Goal: Find contact information: Find contact information

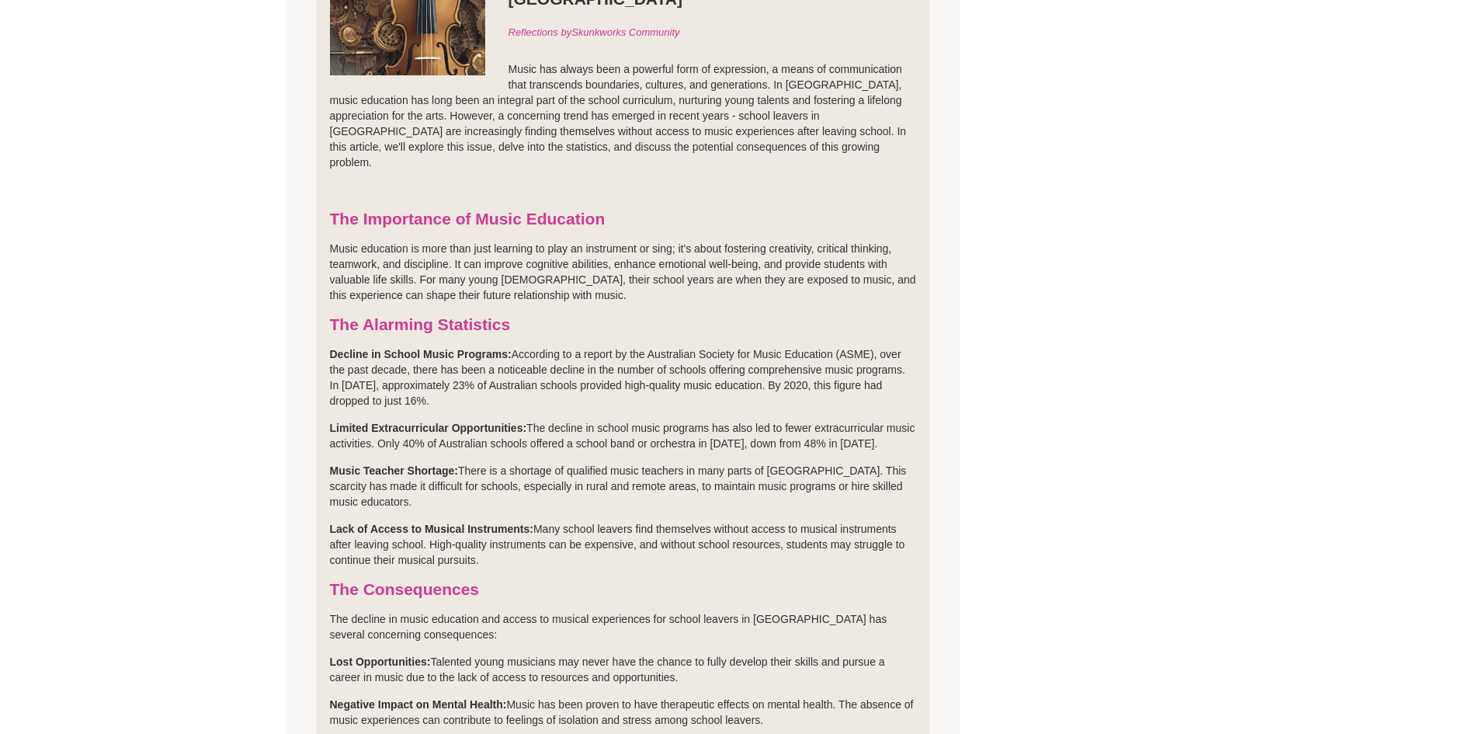
scroll to position [194, 0]
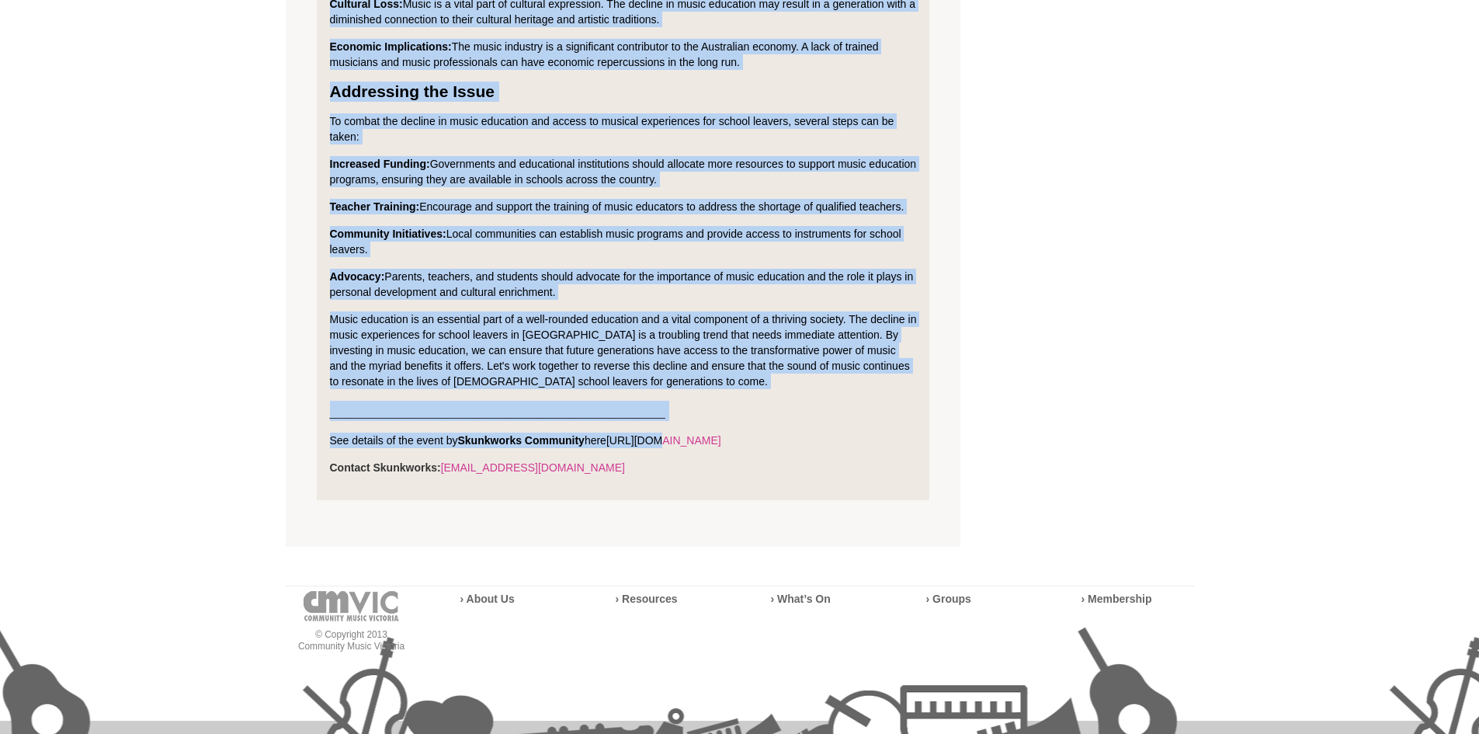
scroll to position [1203, 0]
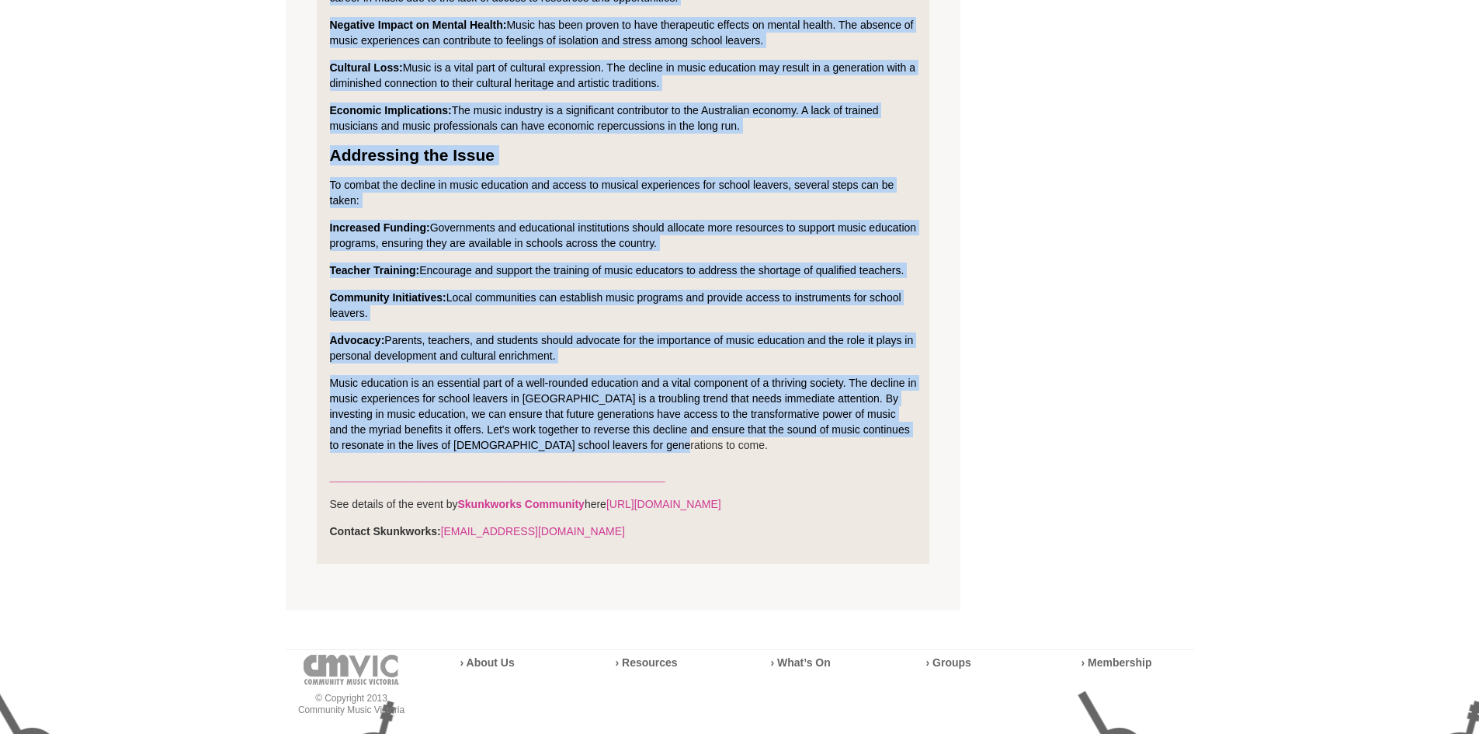
drag, startPoint x: 508, startPoint y: 89, endPoint x: 644, endPoint y: 408, distance: 346.4
copy li "The Sound of Silence: School Leavers and the Vanishing Music Experiences in Aus…"
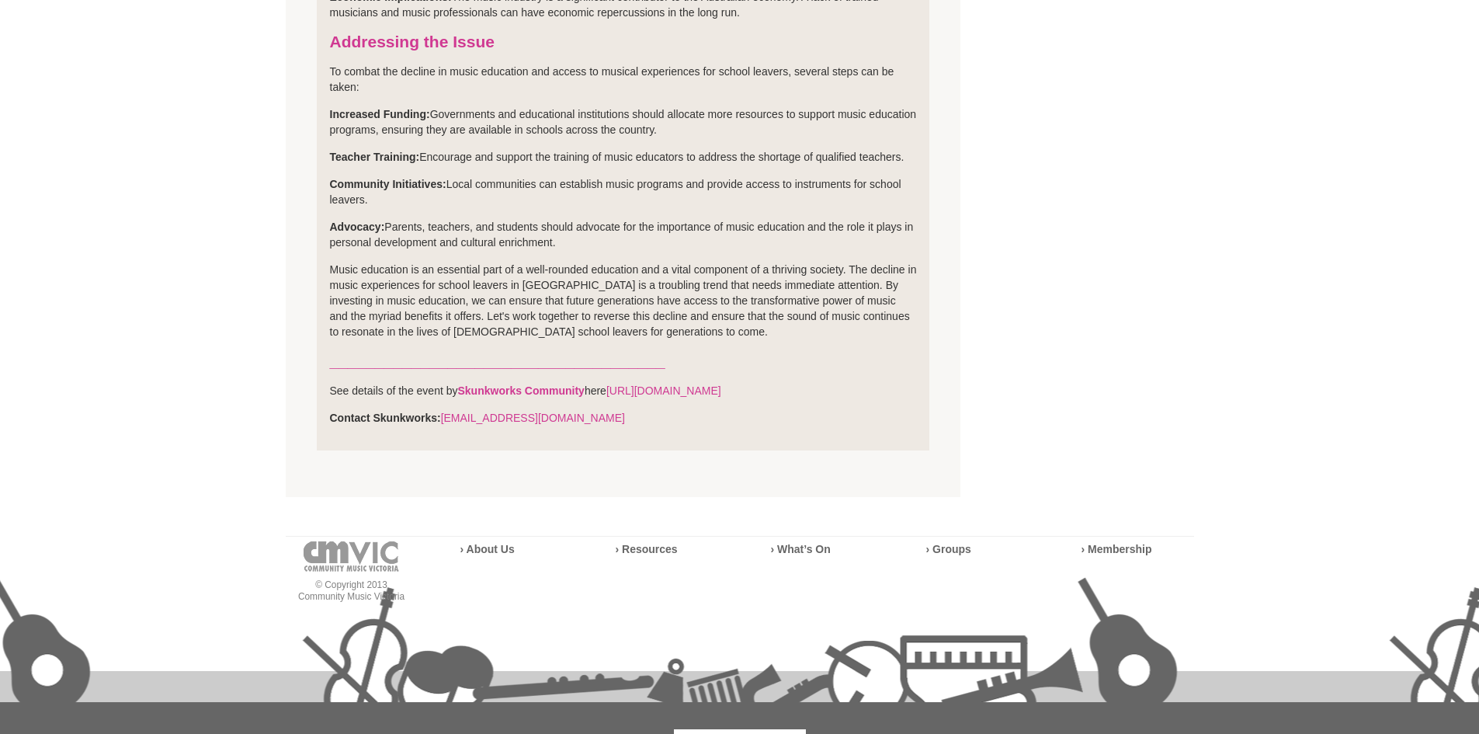
scroll to position [1338, 0]
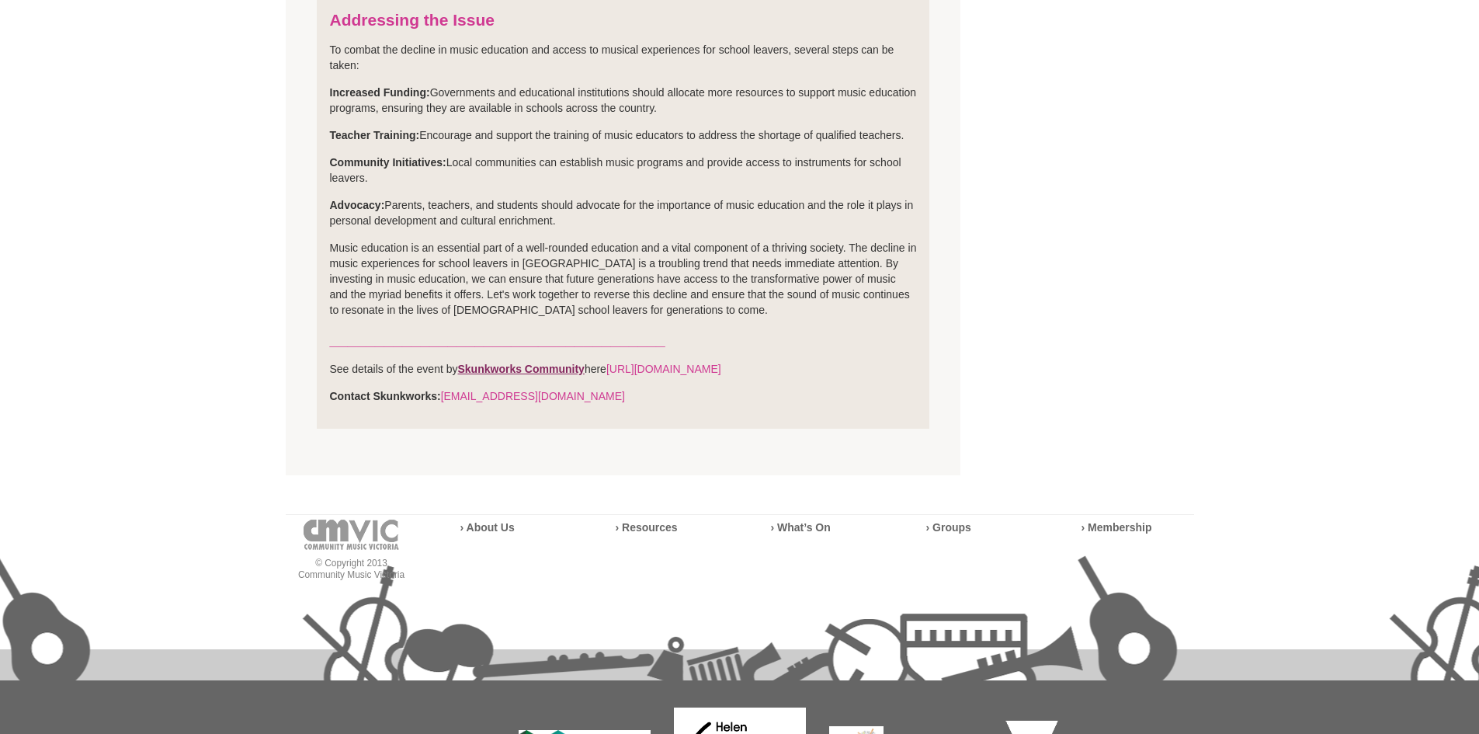
click at [540, 363] on link "Skunkworks Community" at bounding box center [521, 369] width 127 height 12
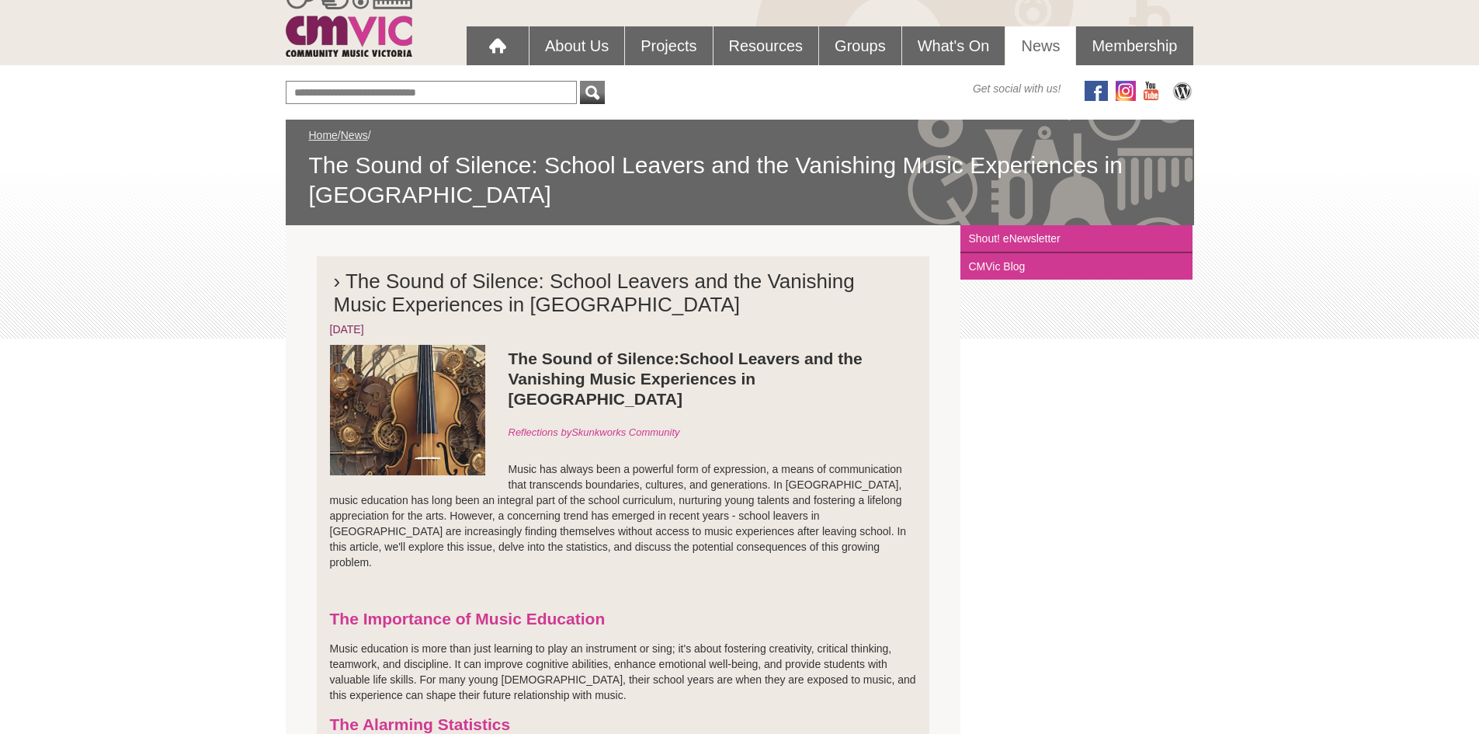
scroll to position [0, 0]
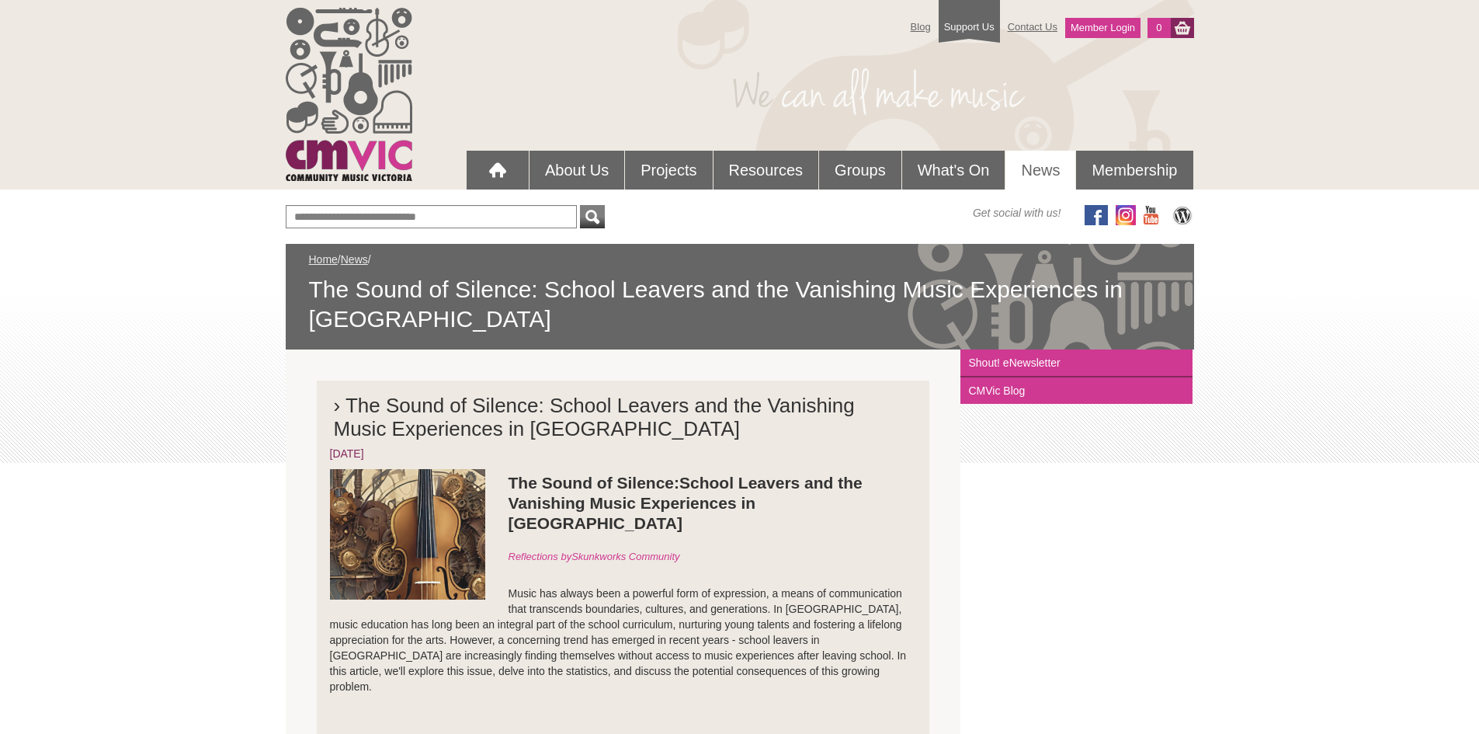
click at [331, 58] on img at bounding box center [349, 94] width 127 height 173
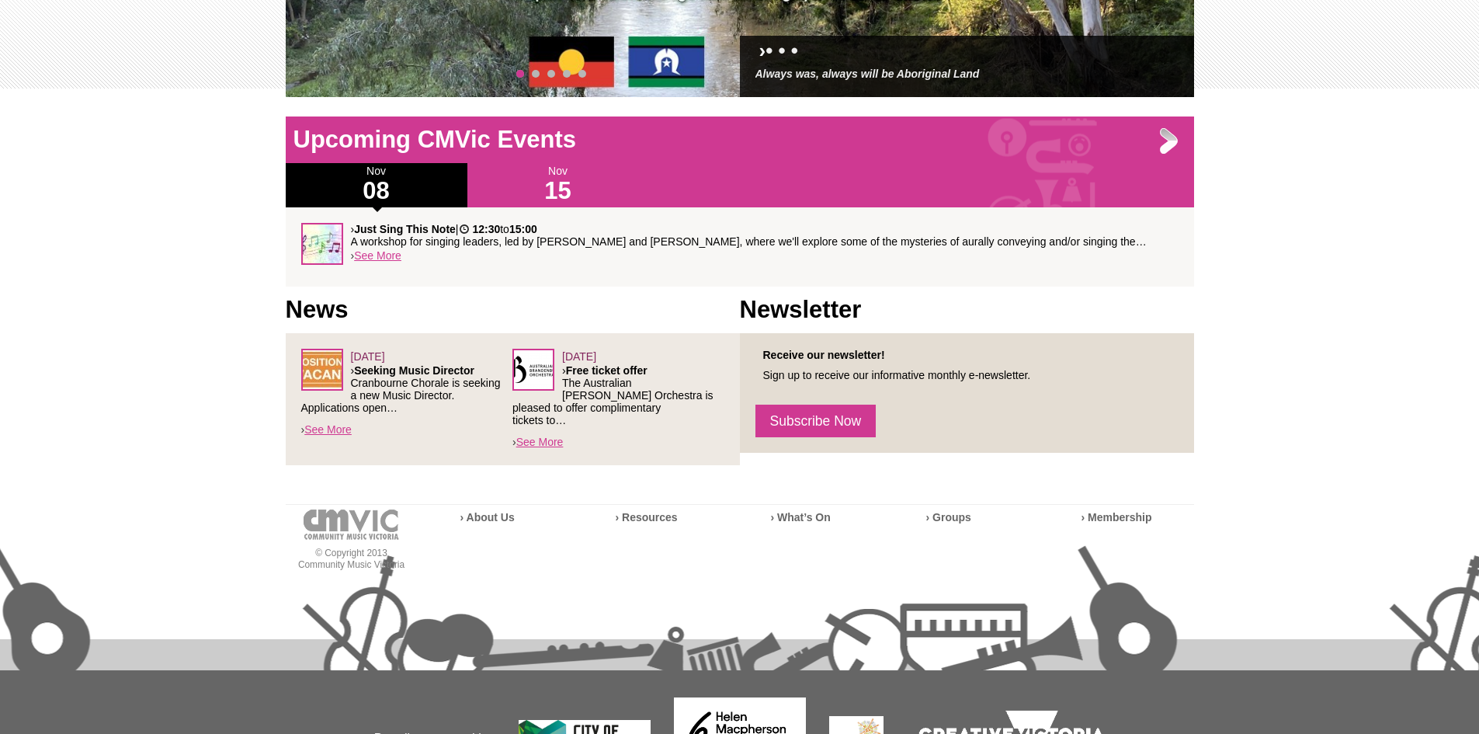
scroll to position [388, 0]
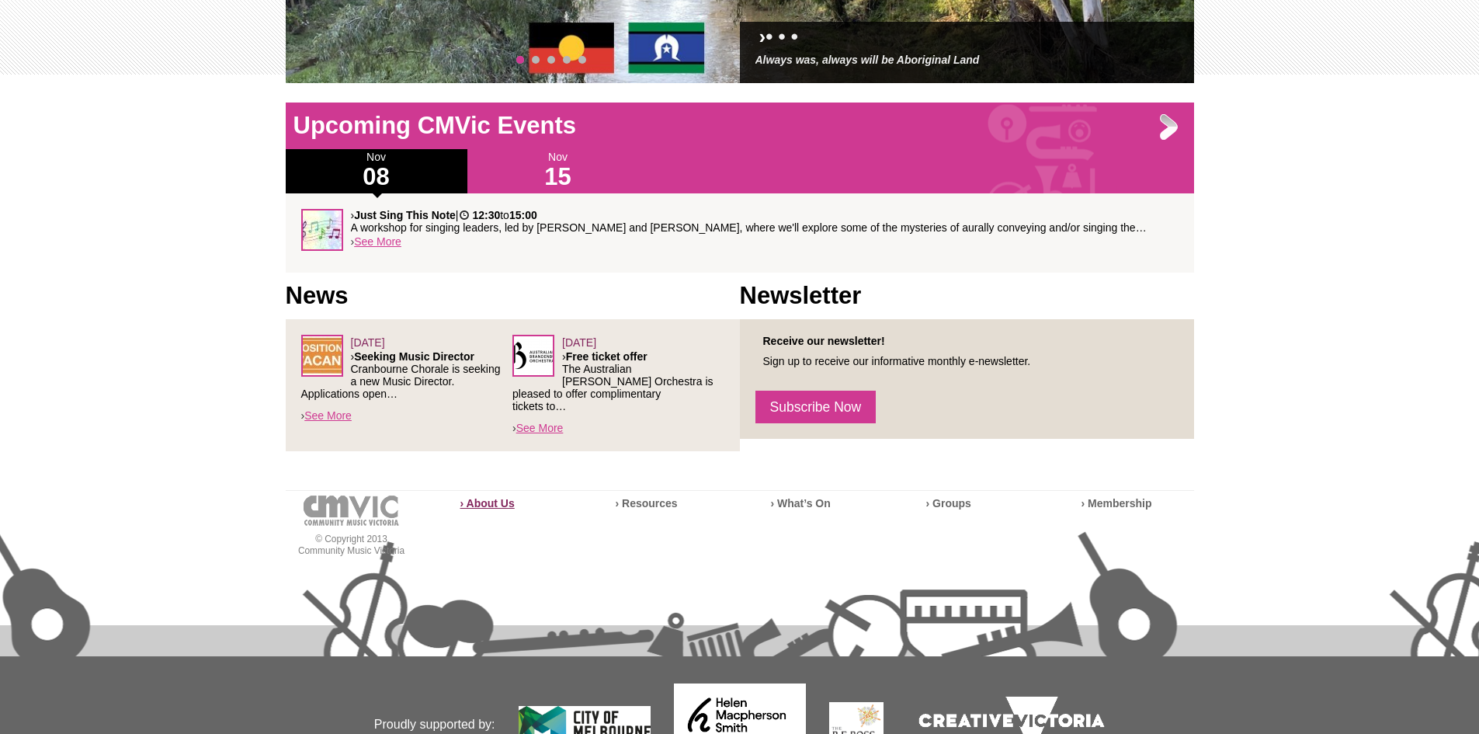
click at [508, 497] on strong "› About Us" at bounding box center [487, 503] width 54 height 12
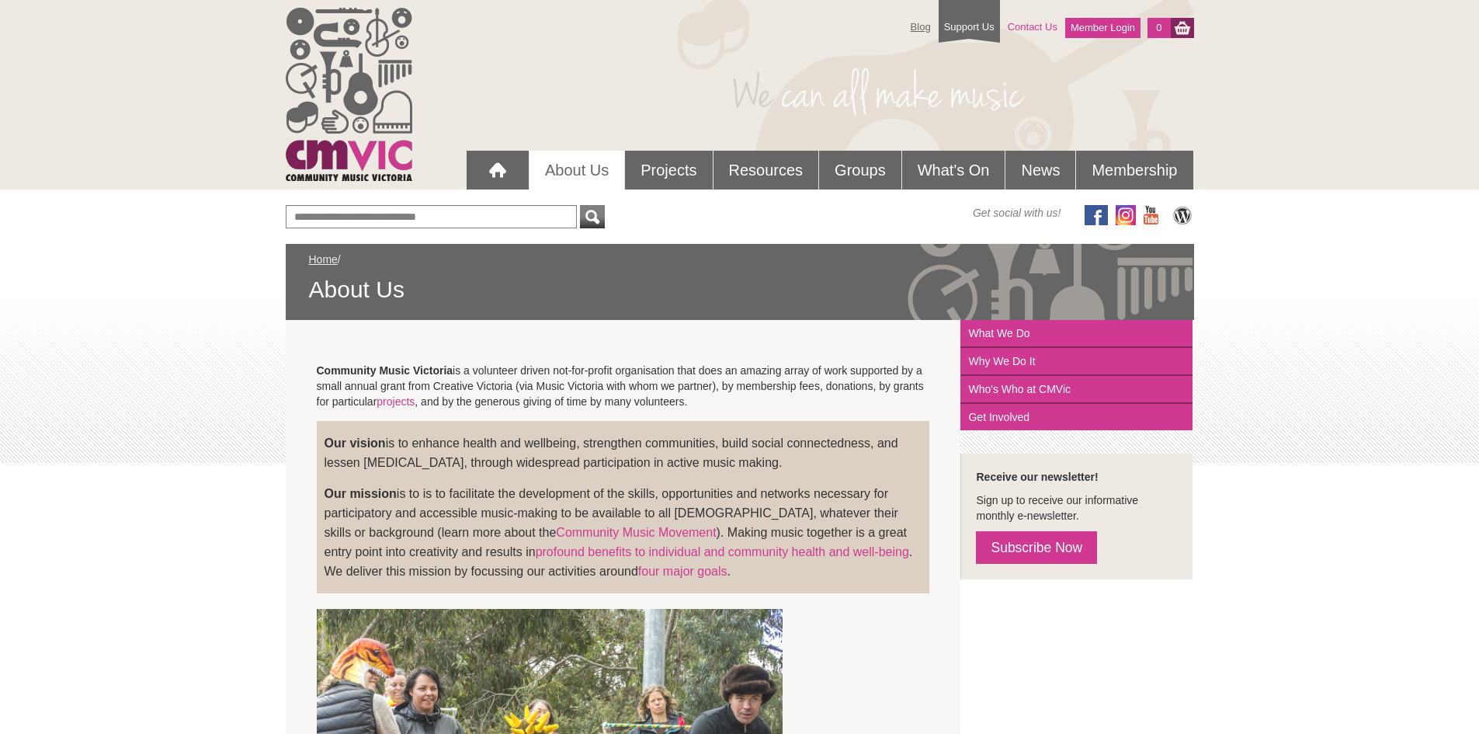
click at [1046, 28] on link "Contact Us" at bounding box center [1032, 26] width 65 height 27
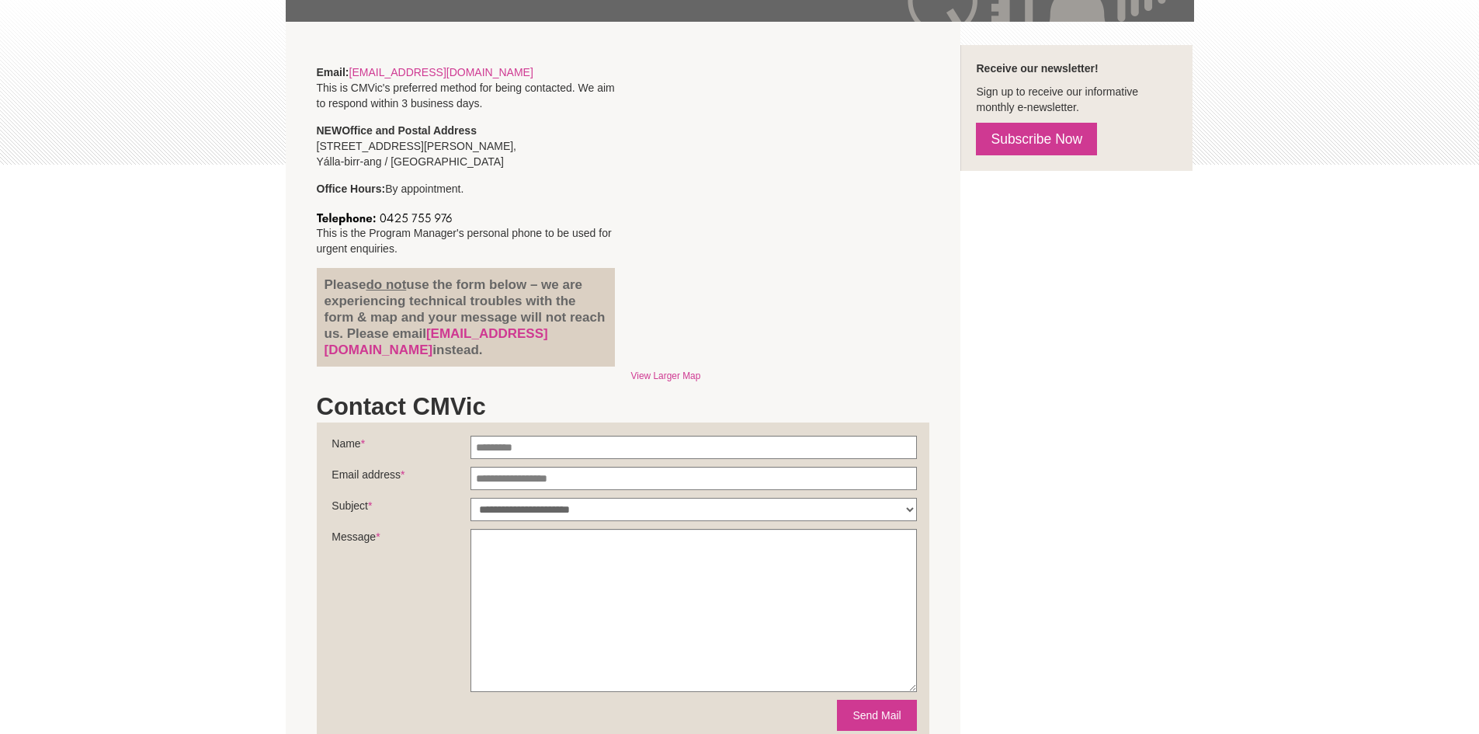
scroll to position [78, 0]
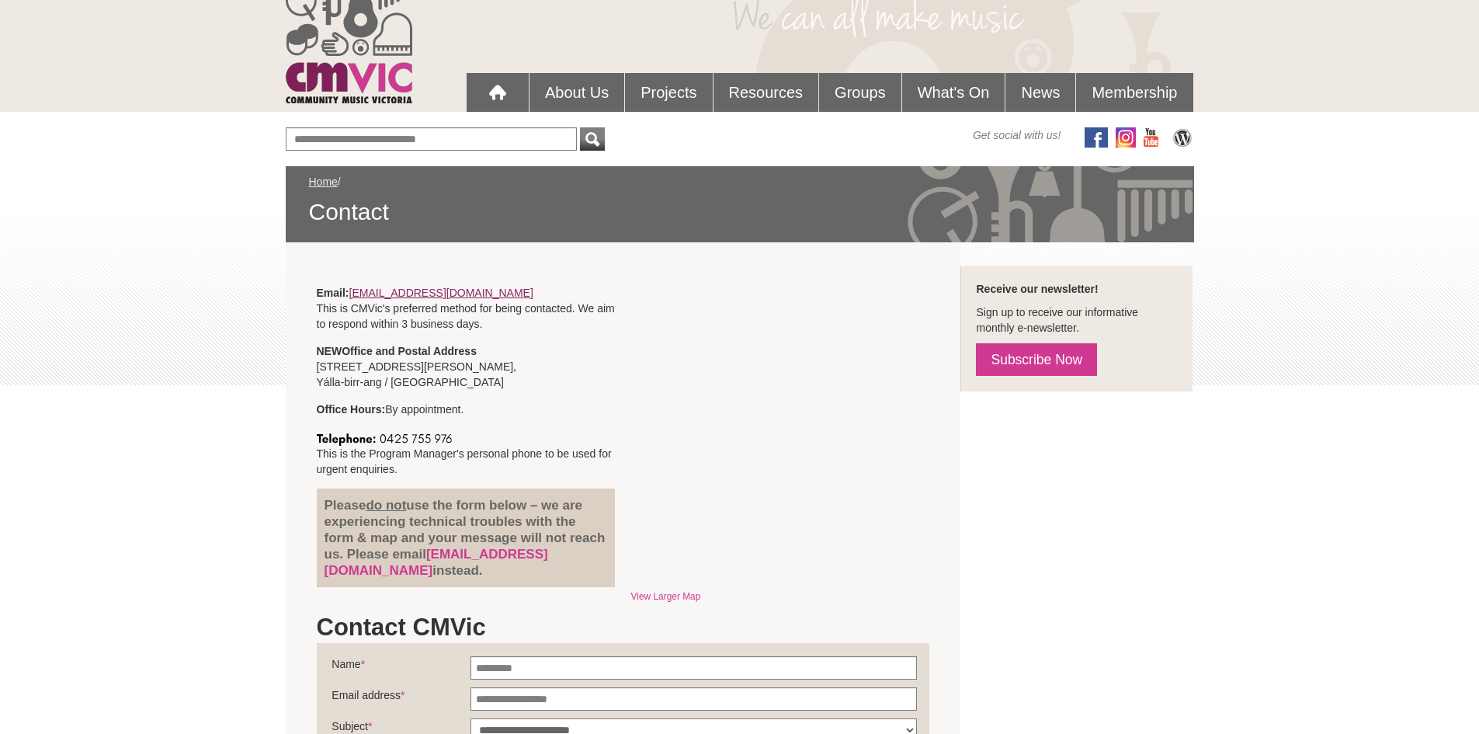
click at [428, 292] on link "info@cmvic.org.au" at bounding box center [441, 292] width 184 height 12
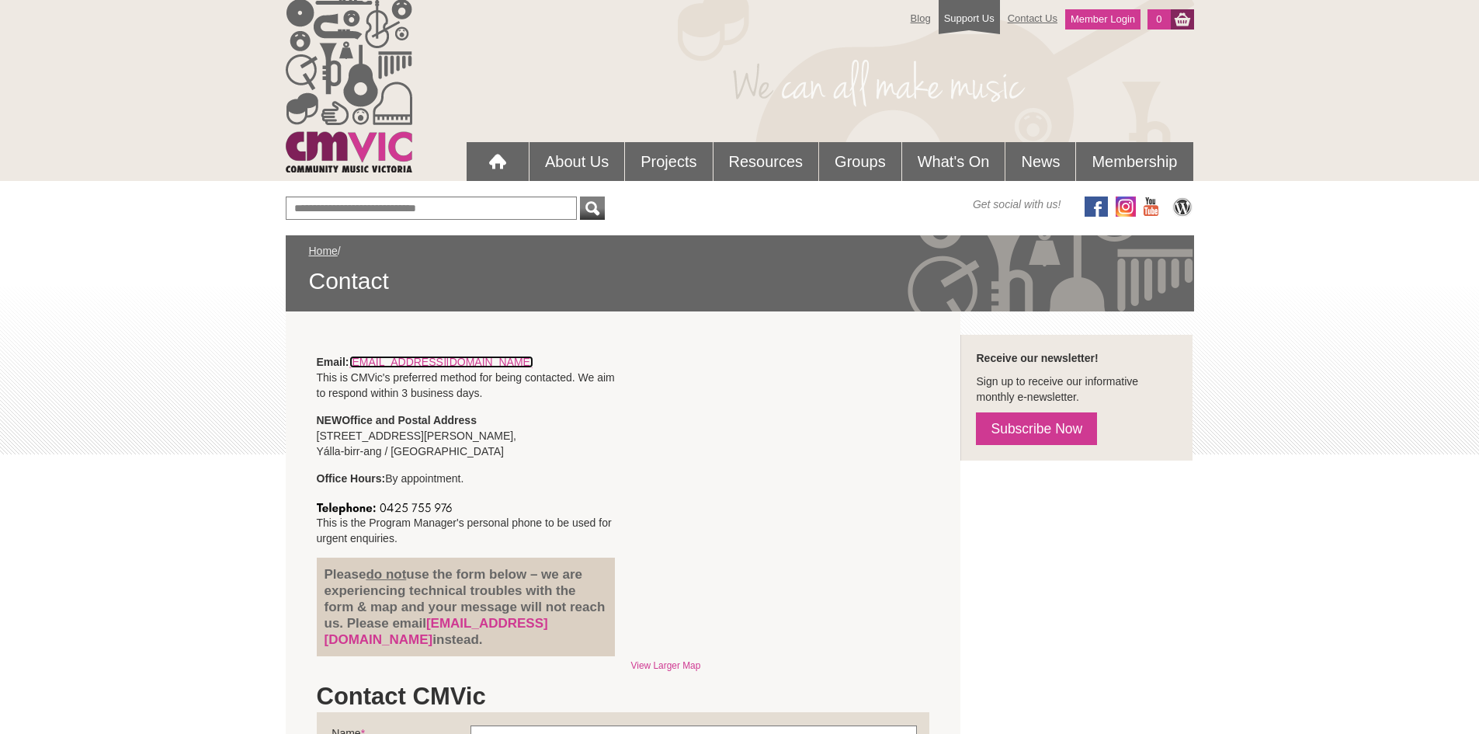
scroll to position [0, 0]
